Goal: Task Accomplishment & Management: Use online tool/utility

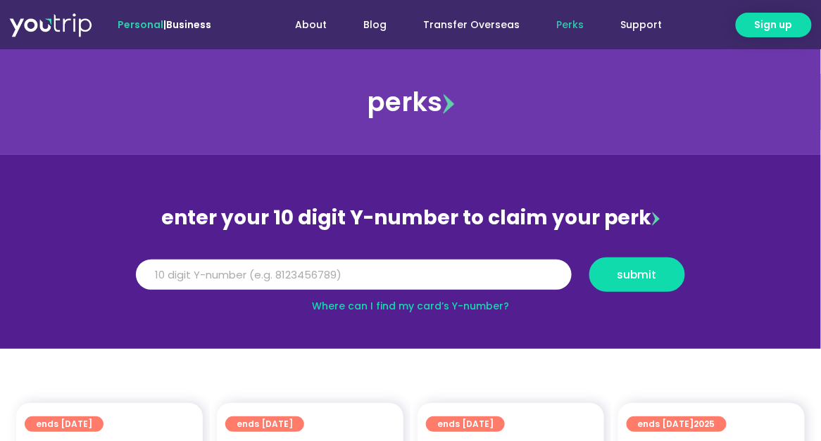
click at [416, 302] on link "Where can I find my card’s Y-number?" at bounding box center [410, 306] width 197 height 14
click at [260, 269] on input "Y Number" at bounding box center [354, 275] width 436 height 31
click at [264, 276] on input "Y Number" at bounding box center [354, 275] width 436 height 31
click at [377, 282] on input "Y Number" at bounding box center [354, 275] width 436 height 31
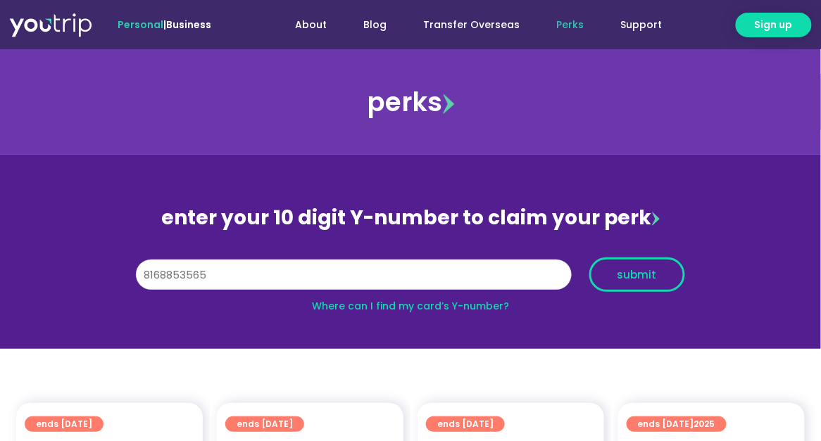
type input "8168853565"
click at [636, 270] on span "submit" at bounding box center [636, 275] width 39 height 11
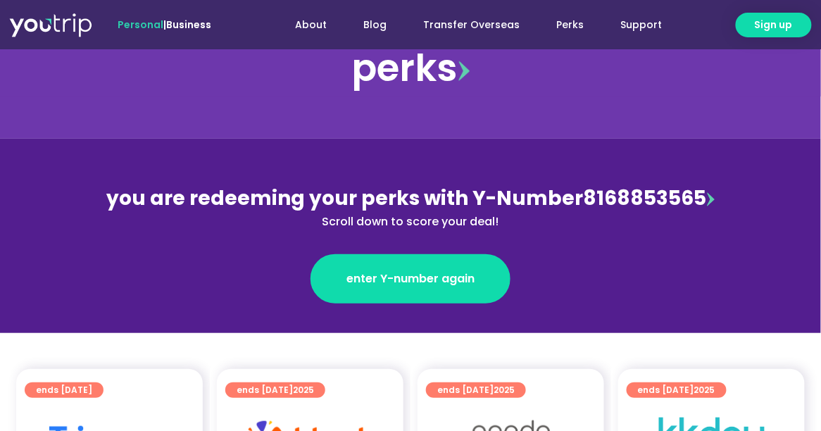
scroll to position [70, 0]
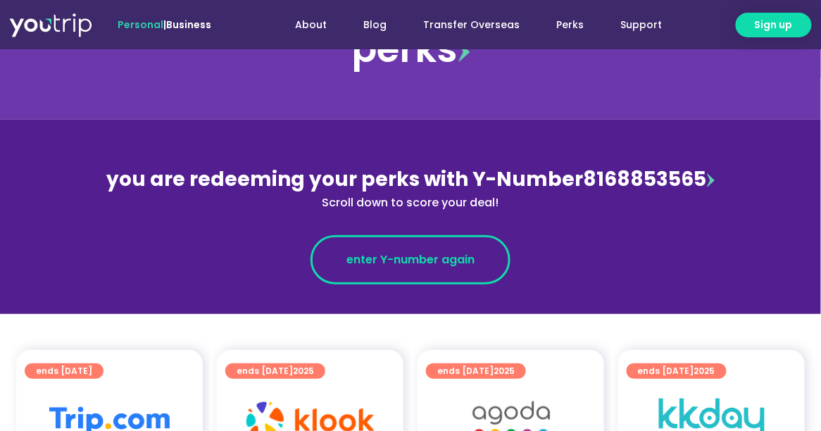
click at [454, 254] on span "enter Y-number again" at bounding box center [410, 259] width 128 height 17
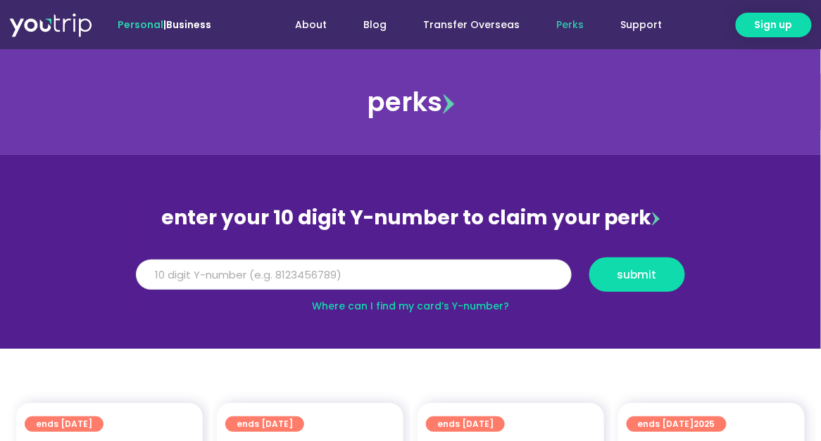
click at [383, 276] on input "Y Number" at bounding box center [354, 275] width 436 height 31
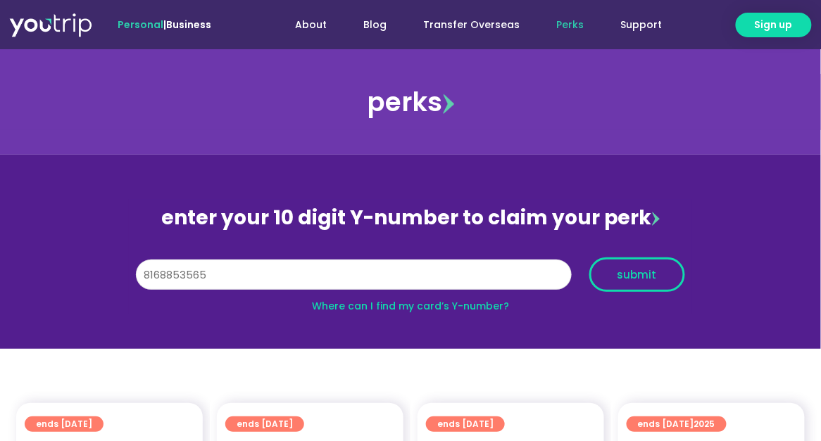
type input "8168853565"
click at [619, 271] on span "submit" at bounding box center [636, 275] width 39 height 11
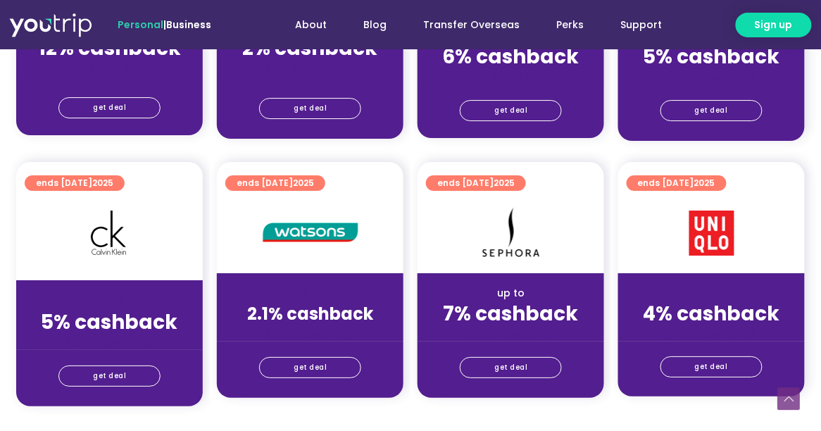
scroll to position [1056, 0]
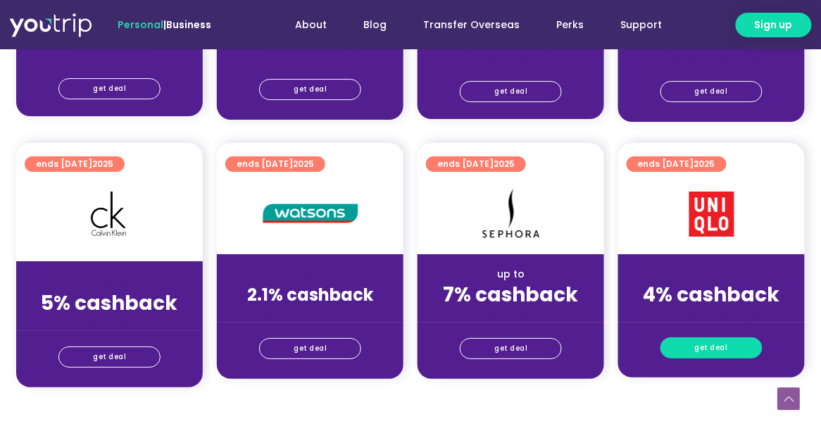
click at [692, 344] on link "get deal" at bounding box center [711, 347] width 102 height 21
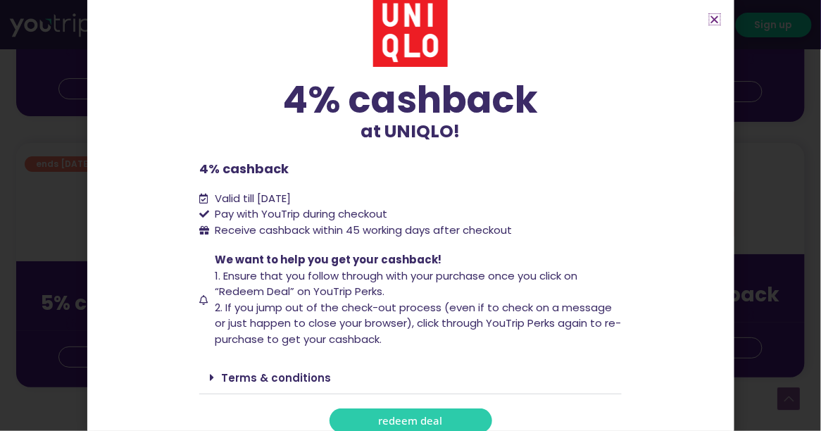
scroll to position [39, 0]
